Goal: Task Accomplishment & Management: Complete application form

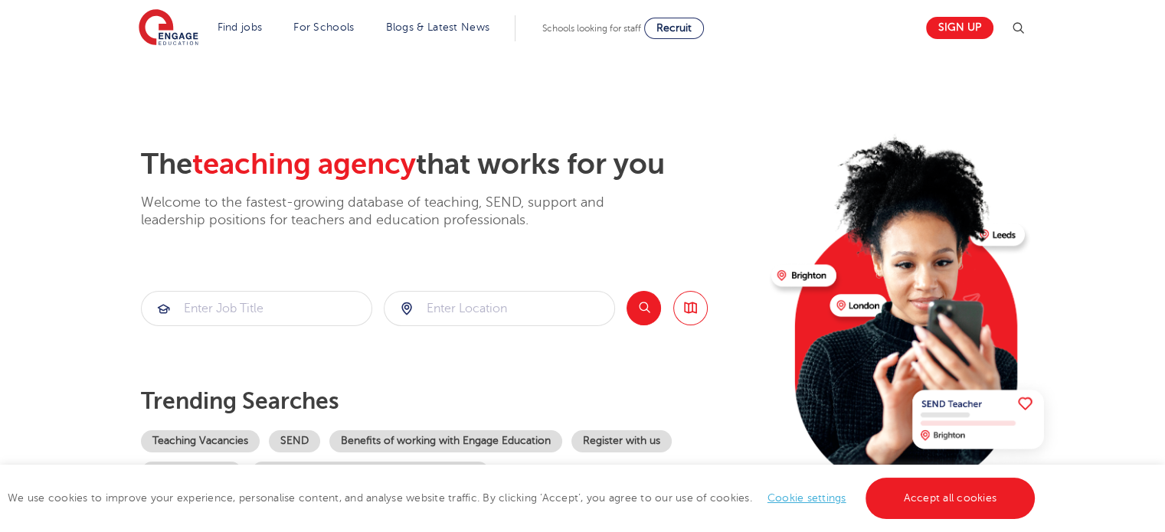
click at [135, 73] on section "The teaching agency that works for you Welcome to the fastest-growing database …" at bounding box center [582, 308] width 1165 height 506
click at [974, 507] on link "Accept all cookies" at bounding box center [951, 498] width 170 height 41
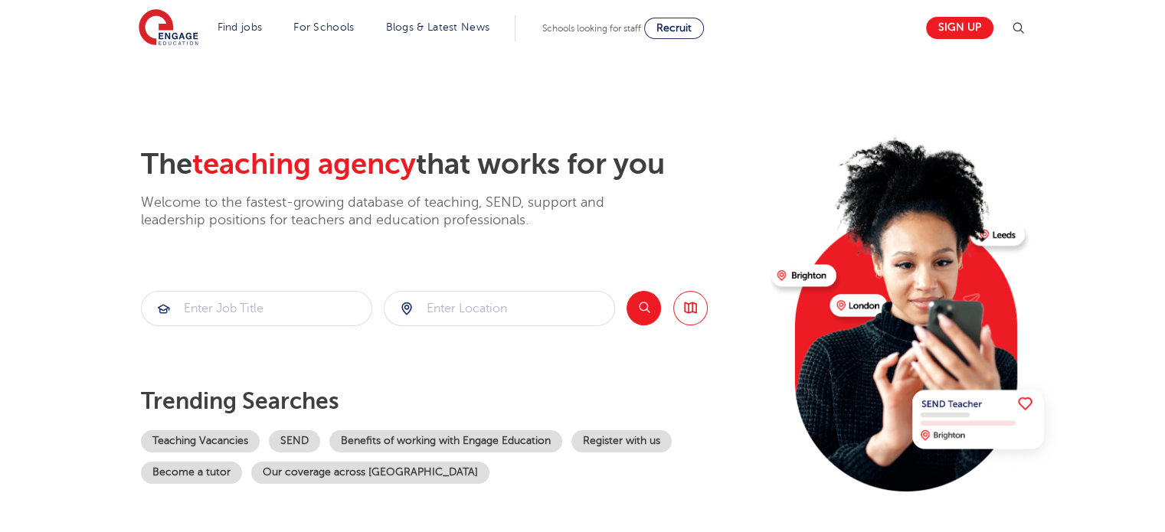
click at [922, 17] on div "Sign up" at bounding box center [971, 28] width 110 height 31
click at [971, 23] on link "Sign up" at bounding box center [959, 28] width 67 height 22
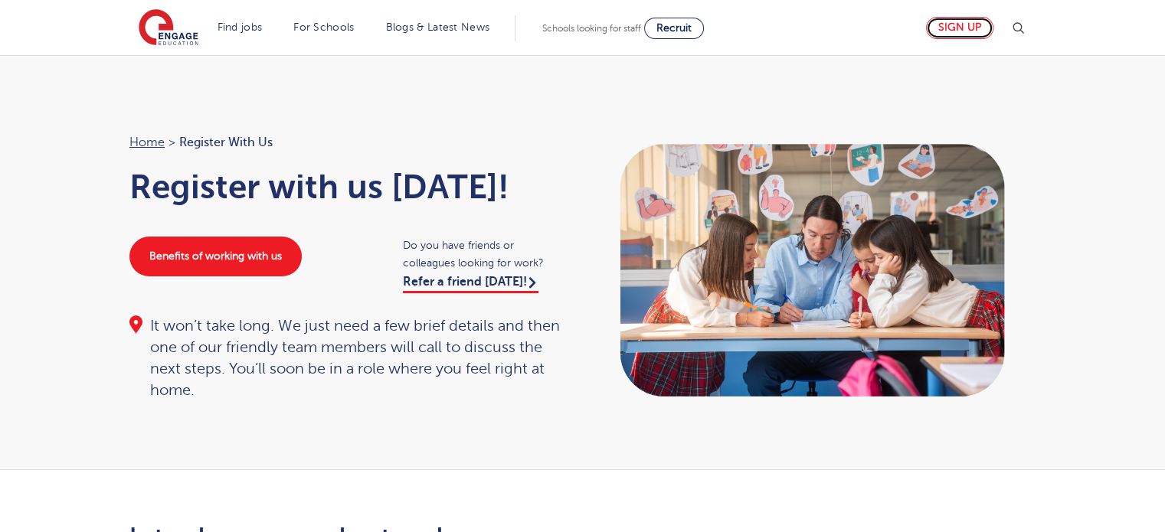
click at [954, 36] on link "Sign up" at bounding box center [959, 28] width 67 height 22
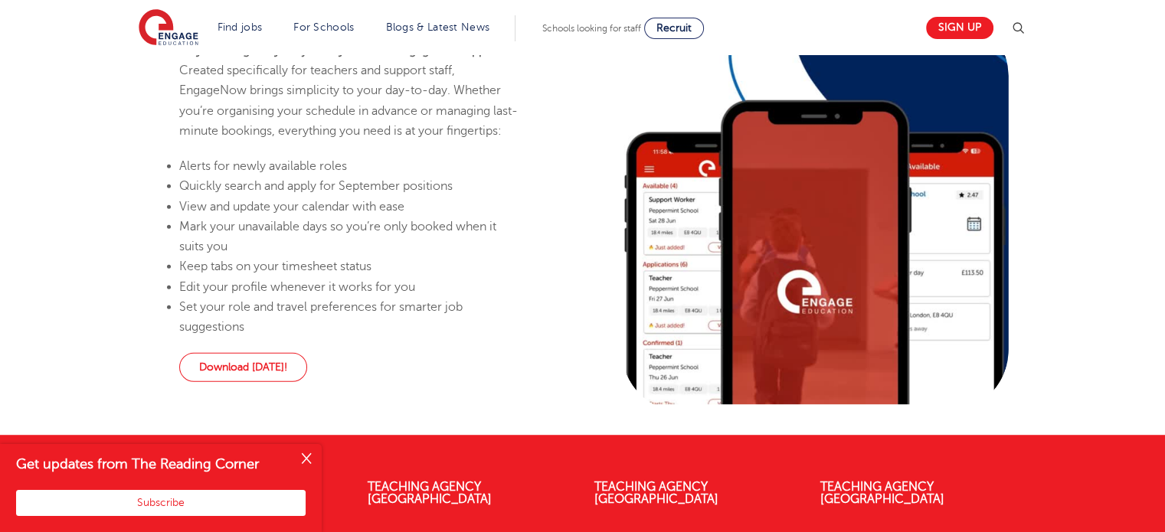
scroll to position [382, 0]
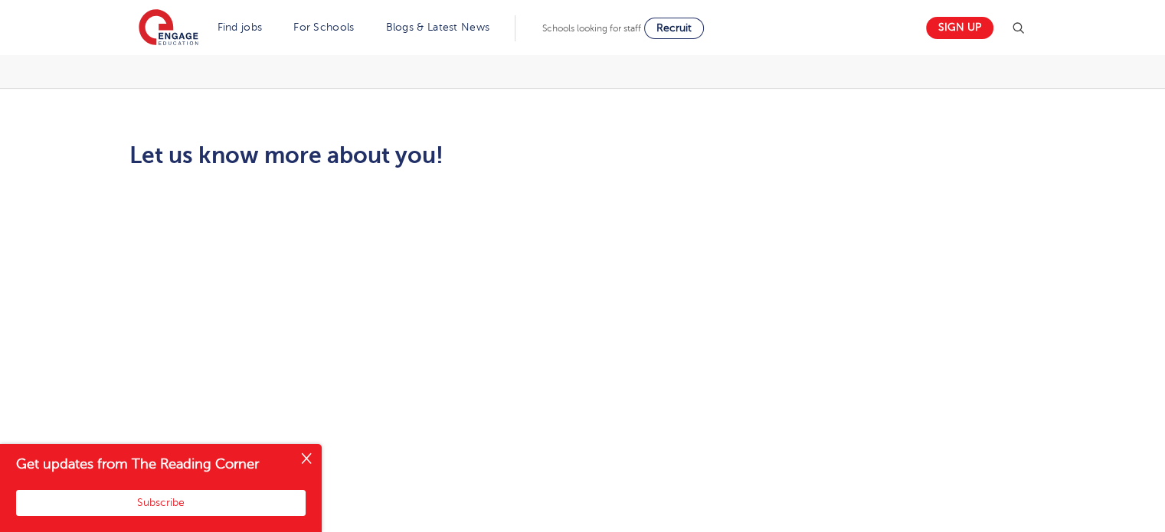
click at [304, 453] on button "Close" at bounding box center [306, 459] width 31 height 31
